Goal: Check status

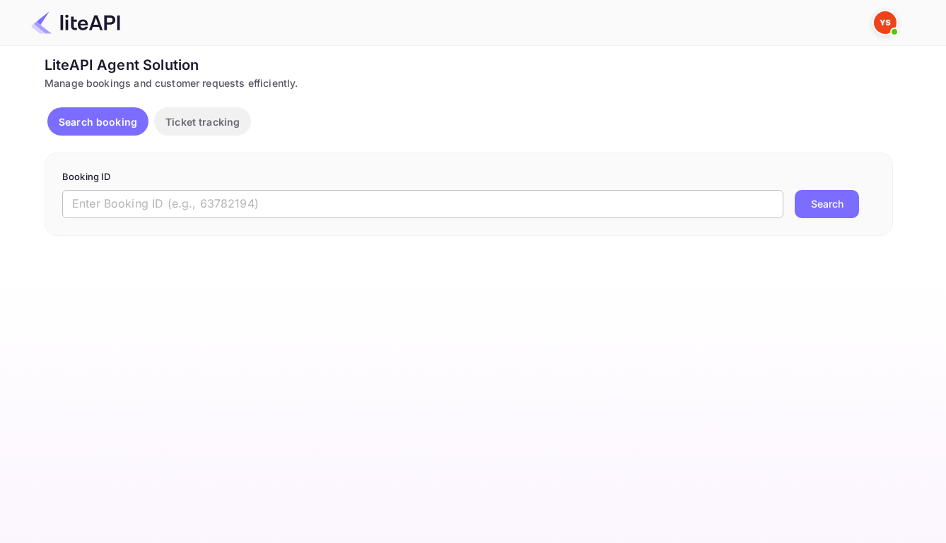
click at [553, 216] on input "text" at bounding box center [422, 204] width 721 height 28
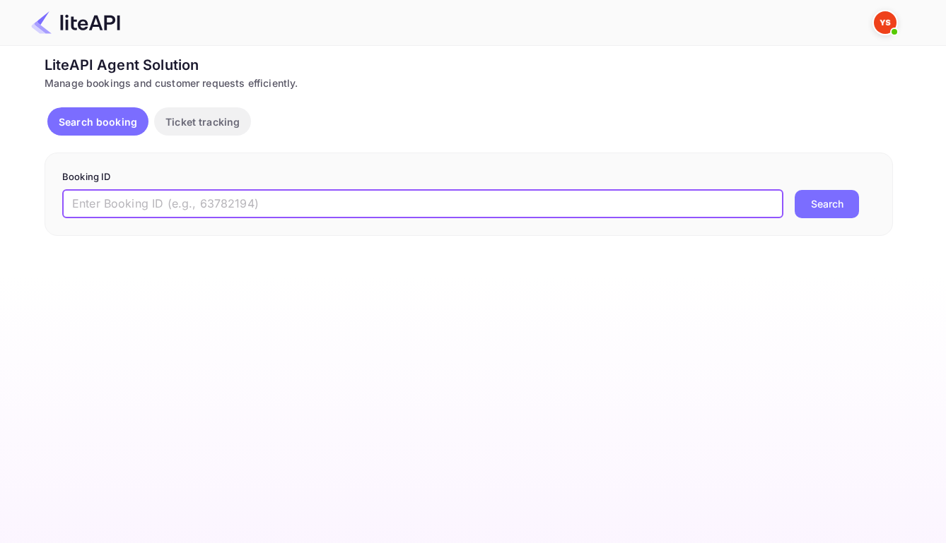
paste input "8868716"
type input "8868716"
click at [840, 209] on button "Search" at bounding box center [826, 204] width 64 height 28
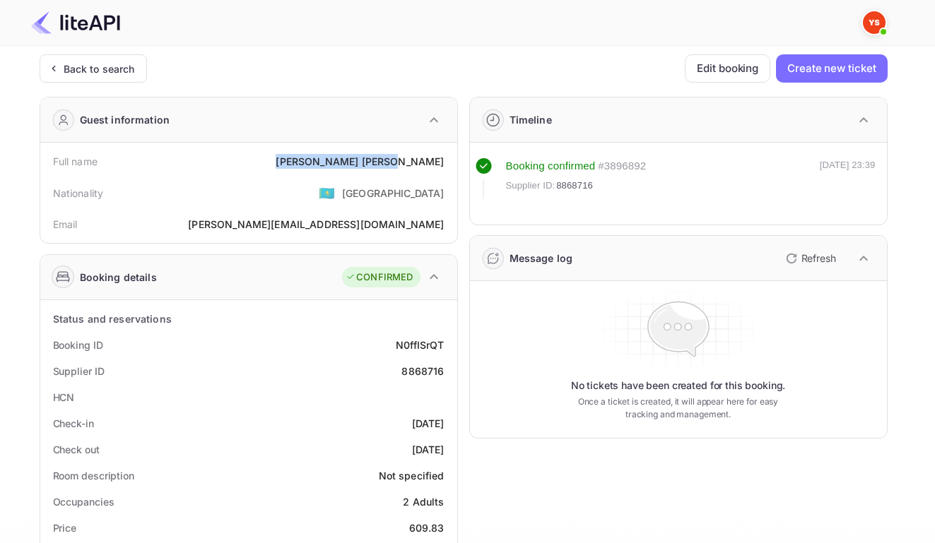
drag, startPoint x: 367, startPoint y: 164, endPoint x: 441, endPoint y: 165, distance: 73.5
click at [441, 165] on div "Full name [PERSON_NAME]" at bounding box center [249, 161] width 406 height 26
copy div "[PERSON_NAME]"
drag, startPoint x: 393, startPoint y: 353, endPoint x: 442, endPoint y: 358, distance: 49.6
click at [442, 358] on div "Booking ID N0ffISrQT" at bounding box center [249, 345] width 406 height 26
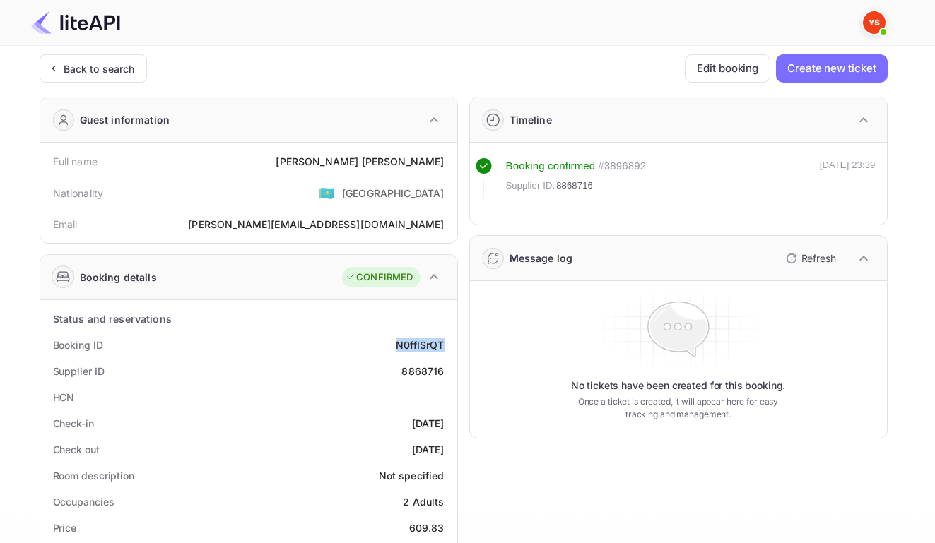
copy div "N0ffISrQT"
drag, startPoint x: 396, startPoint y: 376, endPoint x: 440, endPoint y: 379, distance: 43.3
click at [440, 379] on div "Supplier ID 8868716" at bounding box center [249, 371] width 406 height 26
copy div "8868716"
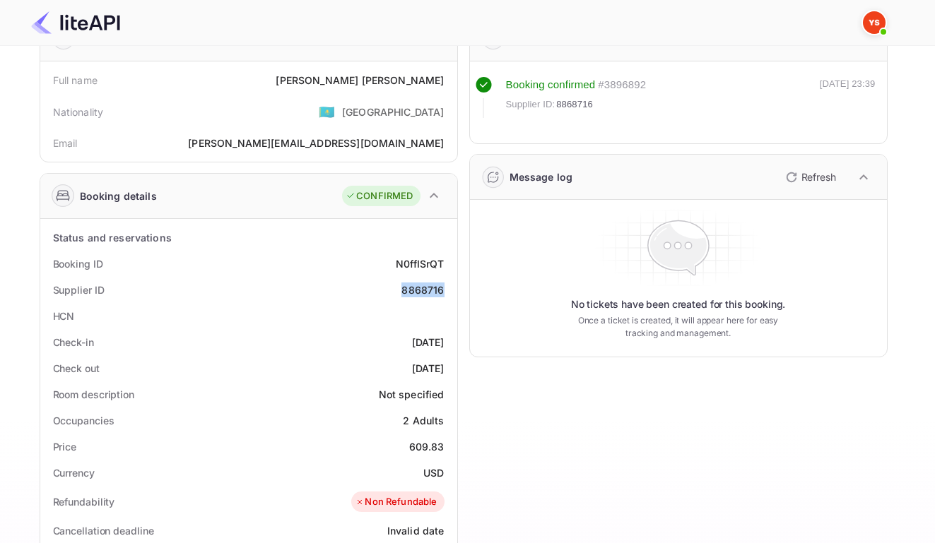
scroll to position [105, 0]
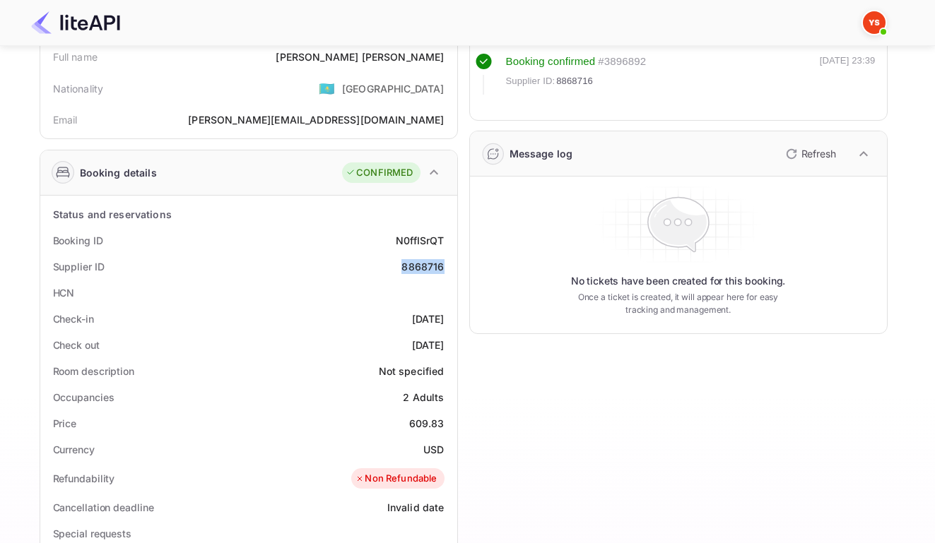
drag, startPoint x: 385, startPoint y: 326, endPoint x: 442, endPoint y: 323, distance: 56.6
click at [442, 323] on div "Check-in [DATE]" at bounding box center [249, 319] width 406 height 26
copy div "[DATE]"
drag, startPoint x: 384, startPoint y: 356, endPoint x: 444, endPoint y: 356, distance: 60.1
click at [444, 356] on div "Check out [DATE]" at bounding box center [249, 345] width 406 height 26
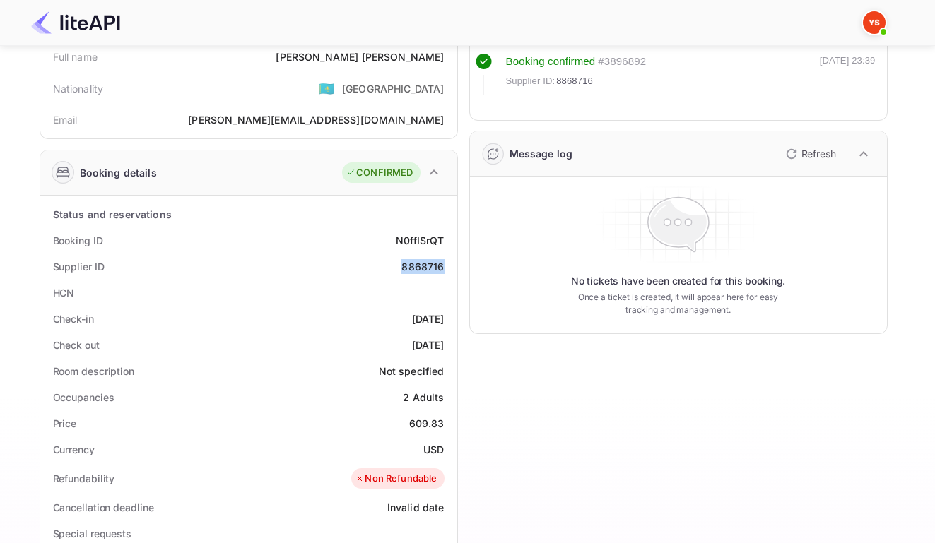
copy div "[DATE]"
